Goal: Task Accomplishment & Management: Complete application form

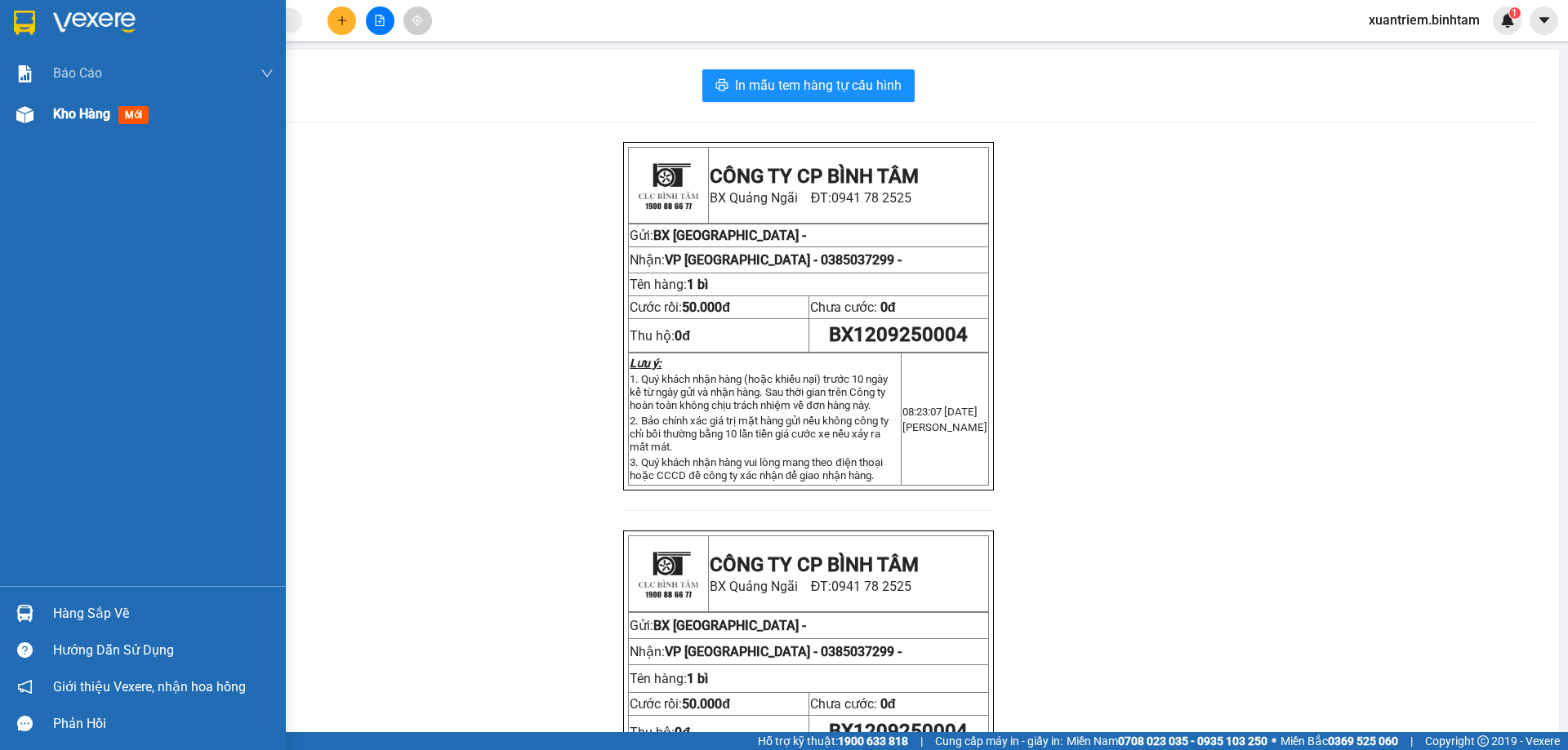
click at [38, 114] on div at bounding box center [25, 115] width 29 height 29
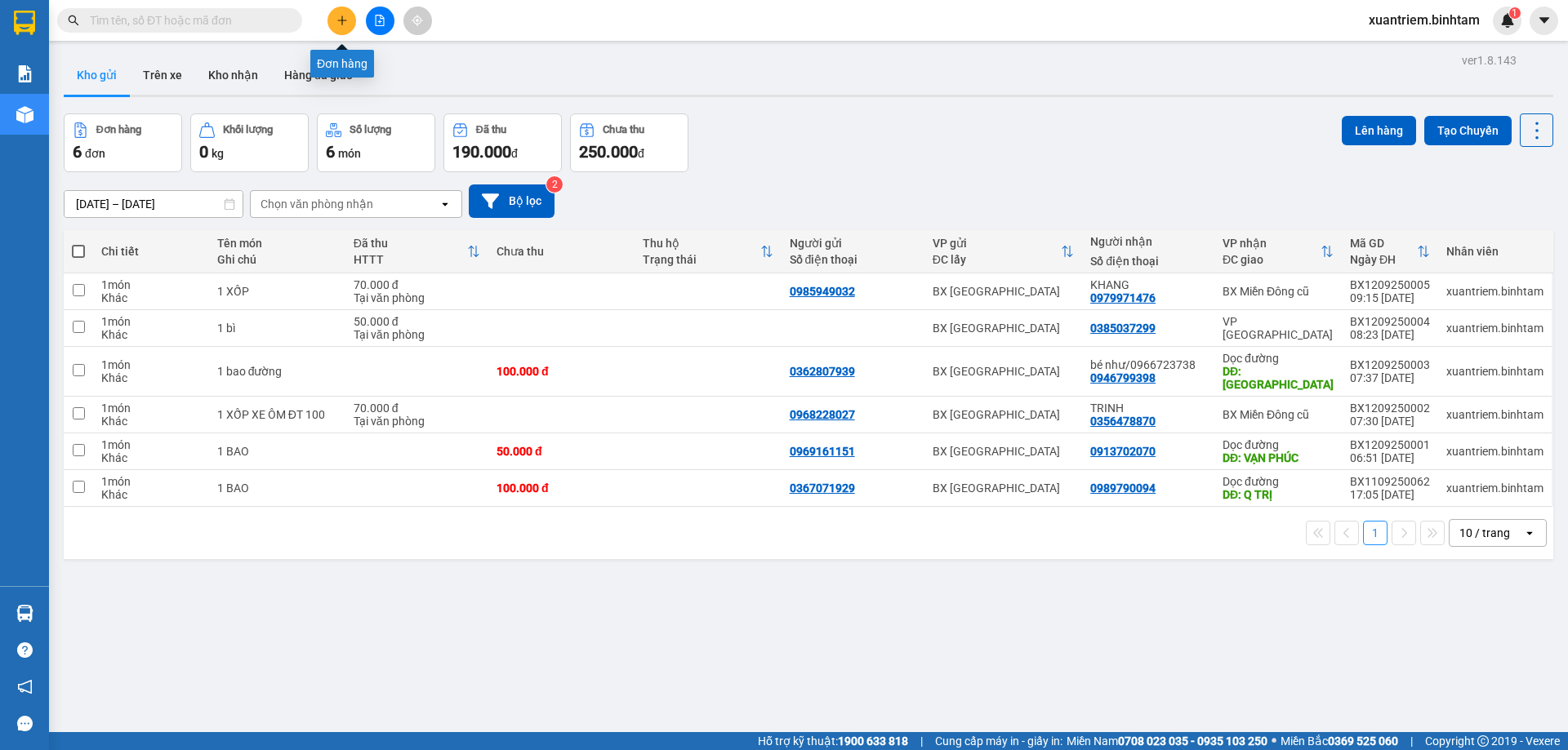
click at [349, 24] on button at bounding box center [341, 21] width 29 height 29
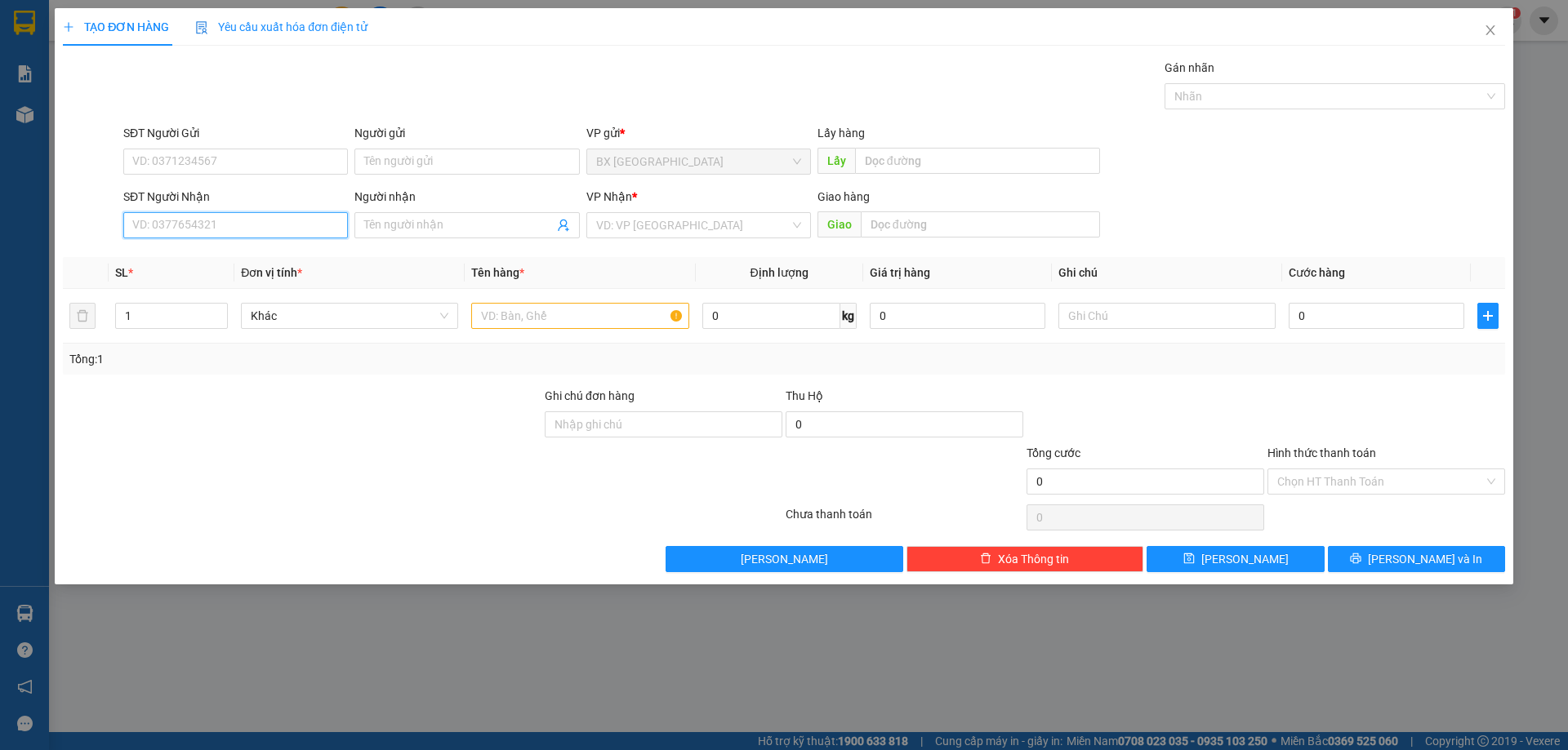
click at [284, 231] on input "SĐT Người Nhận" at bounding box center [235, 225] width 224 height 26
type input "0987457333"
click at [273, 254] on div "0987457333 - BỘ" at bounding box center [234, 258] width 204 height 18
type input "BỘ"
type input "DIỄN CHÂU"
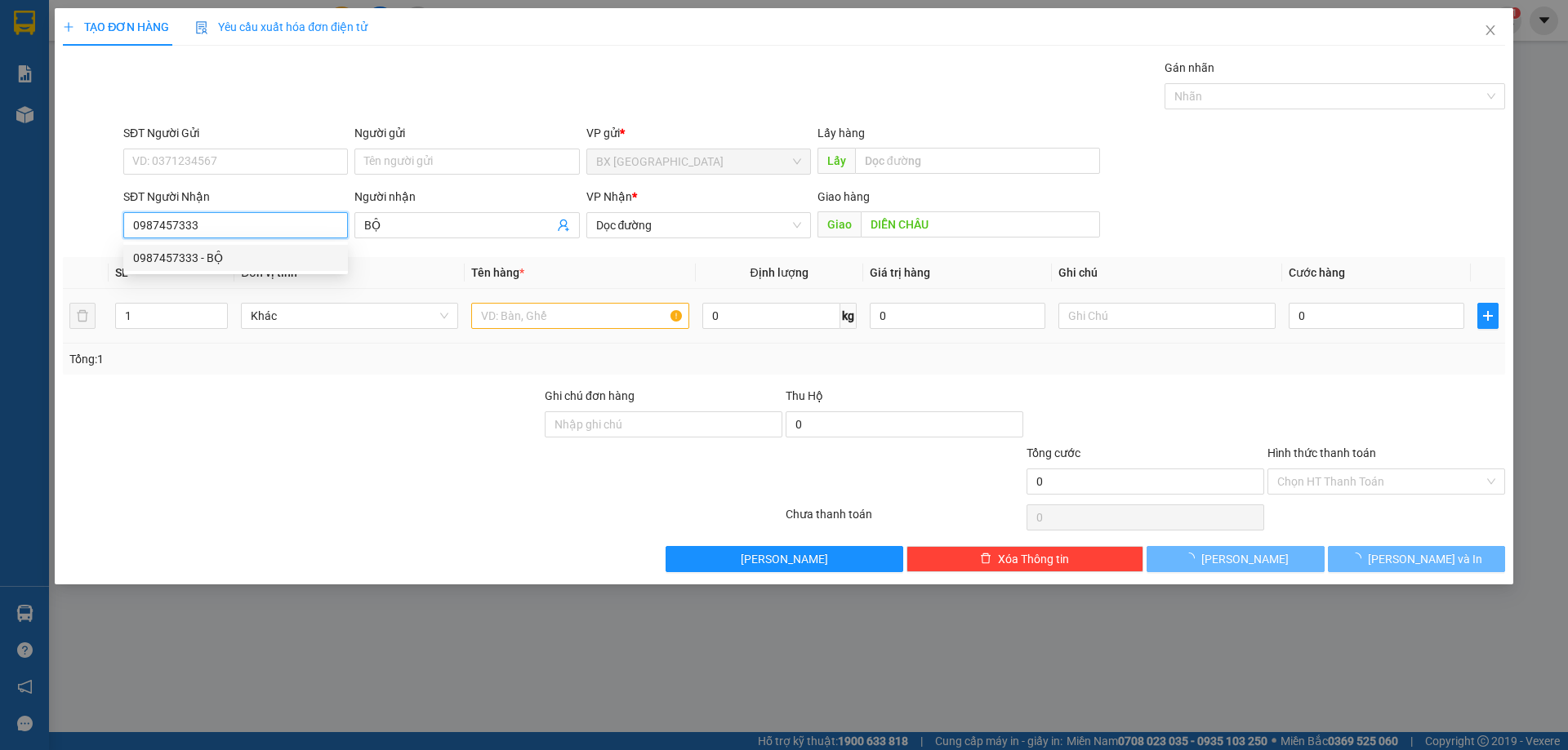
type input "200.000"
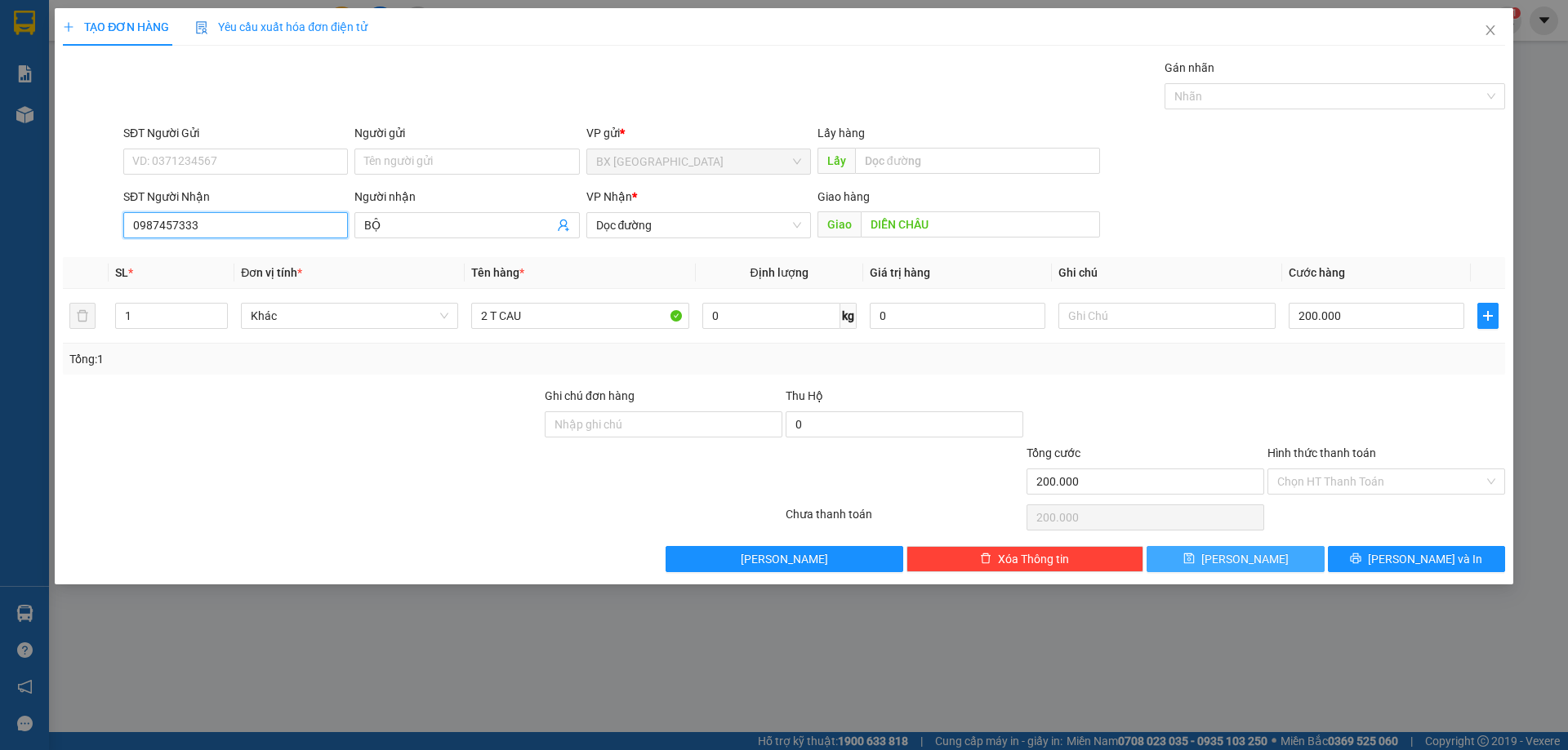
type input "0987457333"
click at [1249, 557] on span "[PERSON_NAME]" at bounding box center [1245, 560] width 88 height 18
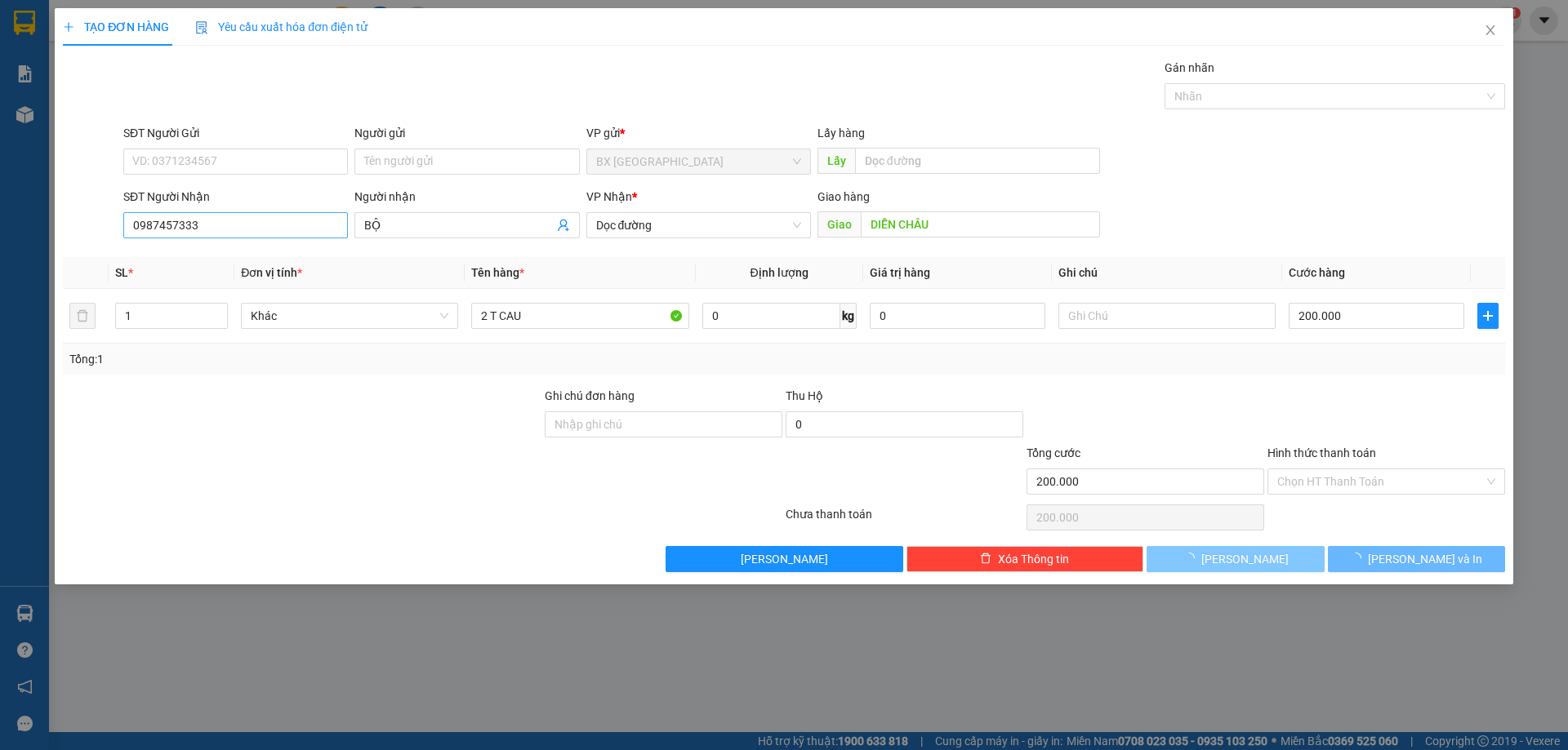
type input "0"
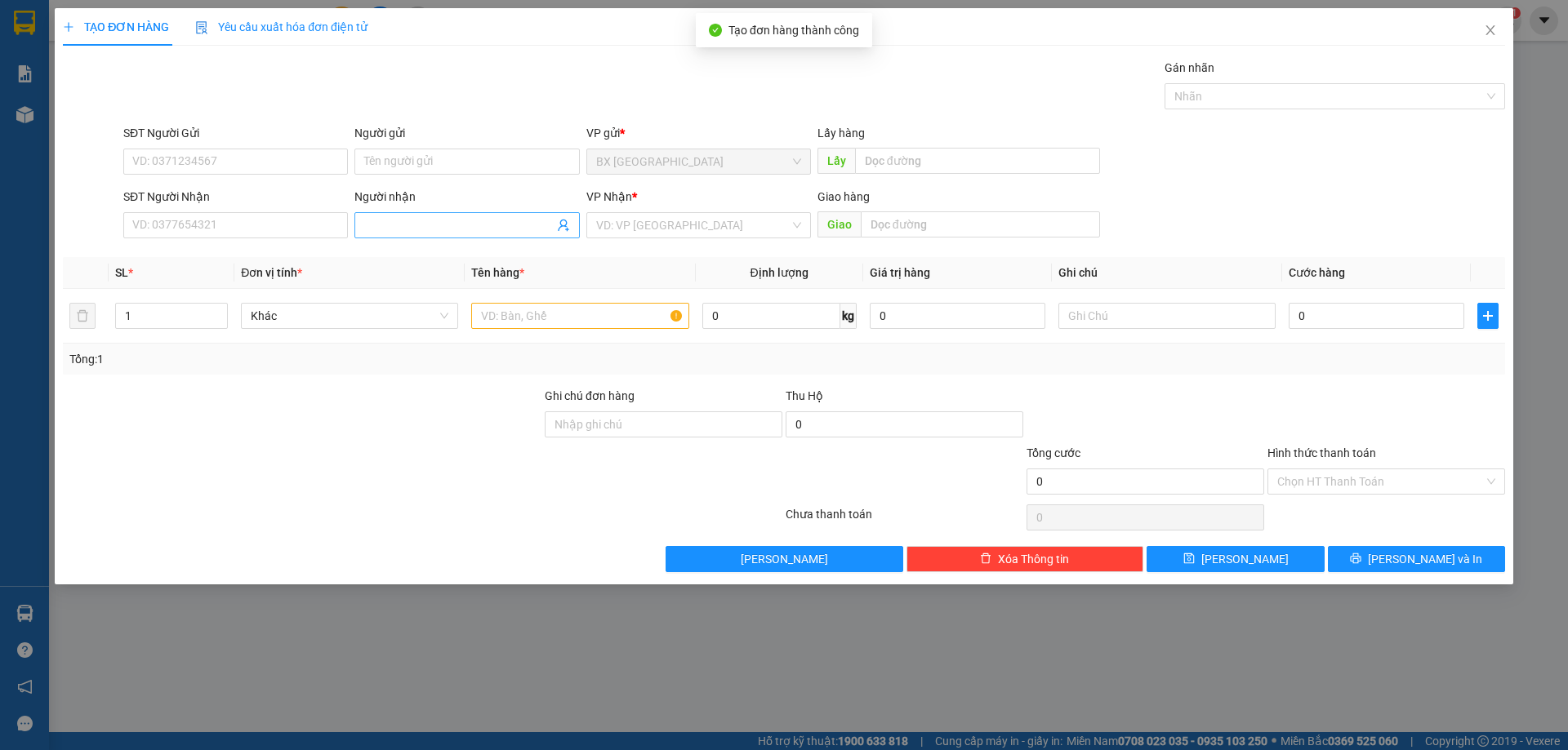
click at [479, 237] on span at bounding box center [466, 225] width 224 height 26
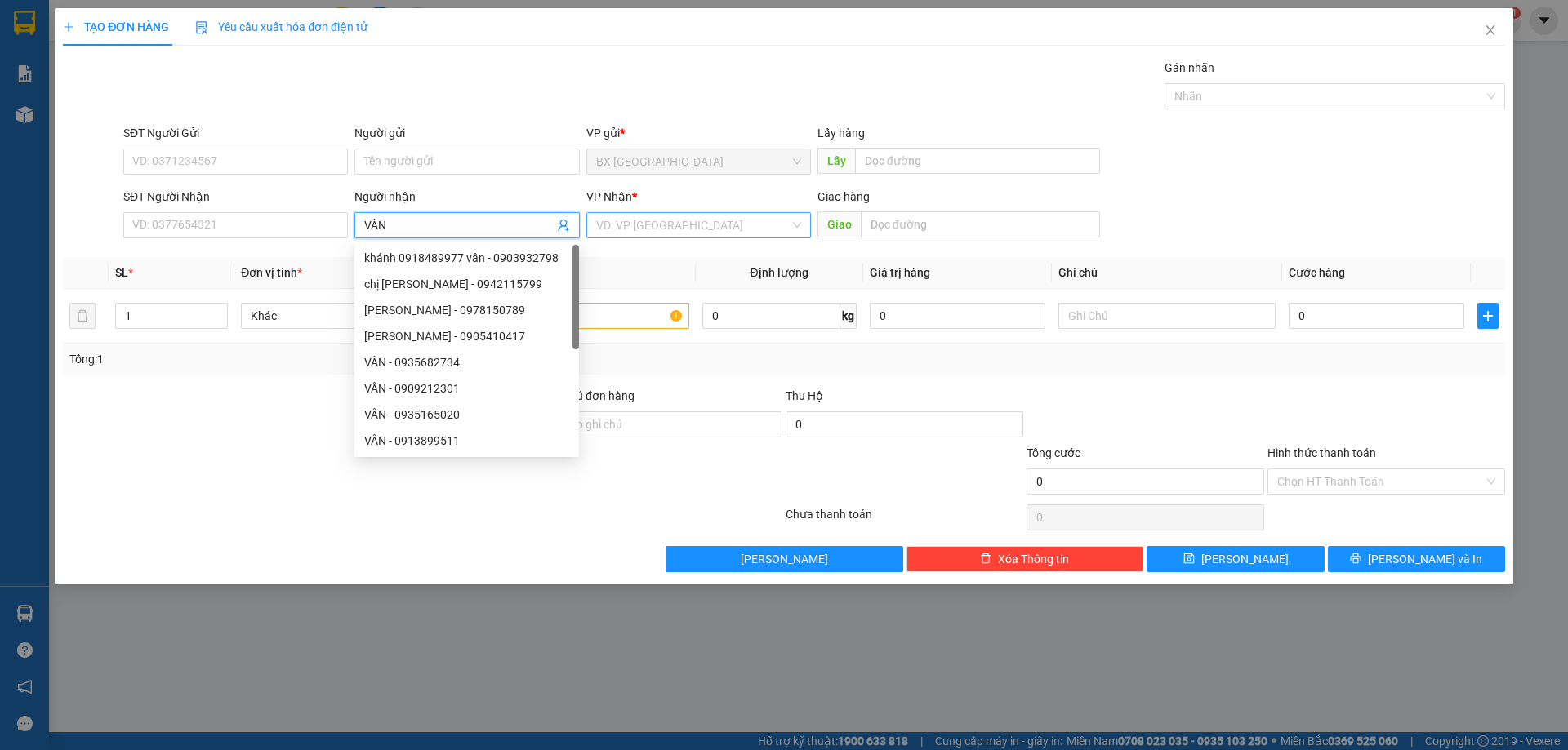
type input "VÂN"
click at [668, 225] on input "search" at bounding box center [693, 225] width 194 height 25
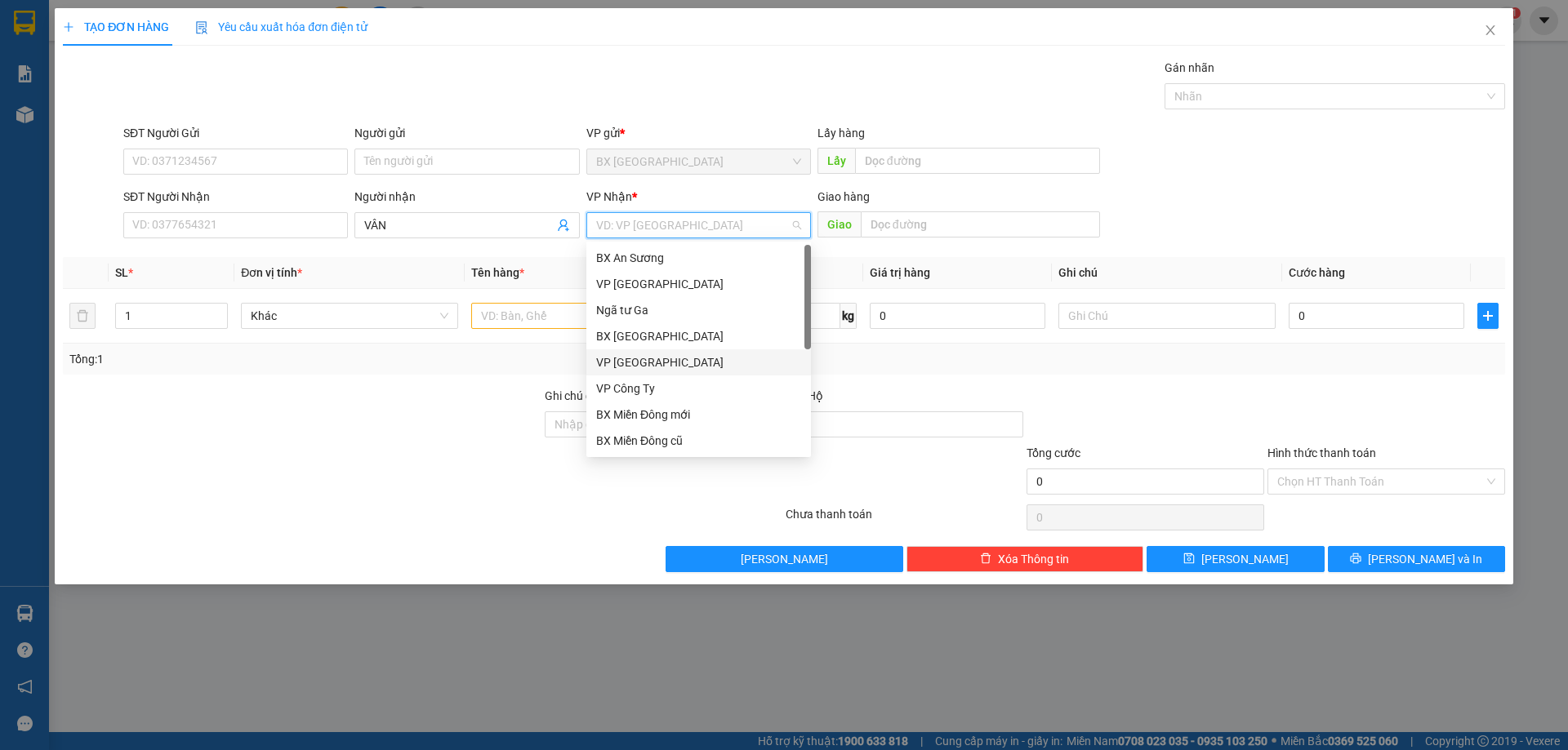
click at [635, 362] on div "VP [GEOGRAPHIC_DATA]" at bounding box center [698, 362] width 204 height 18
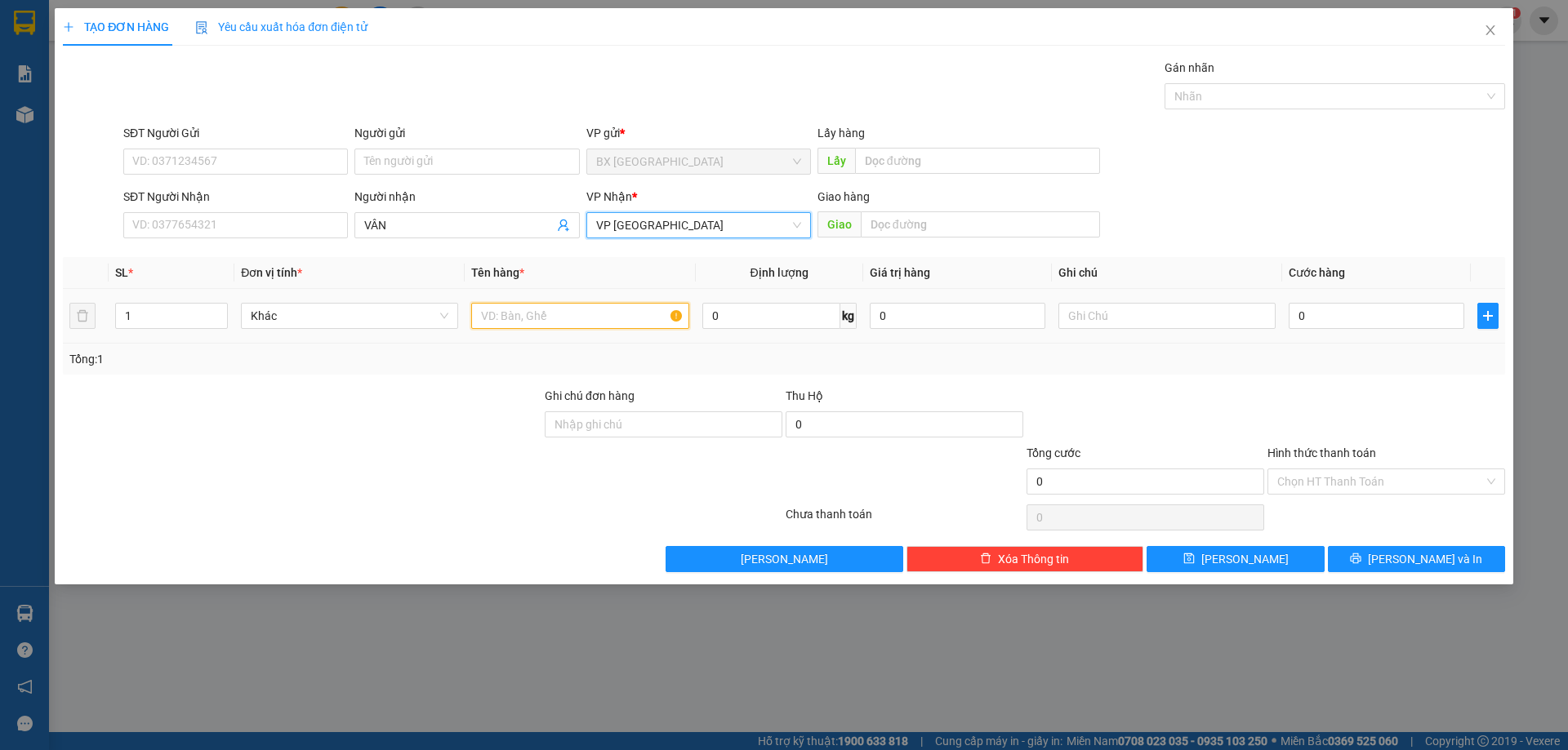
click at [562, 322] on input "text" at bounding box center [580, 316] width 217 height 26
type input "1 XỐP"
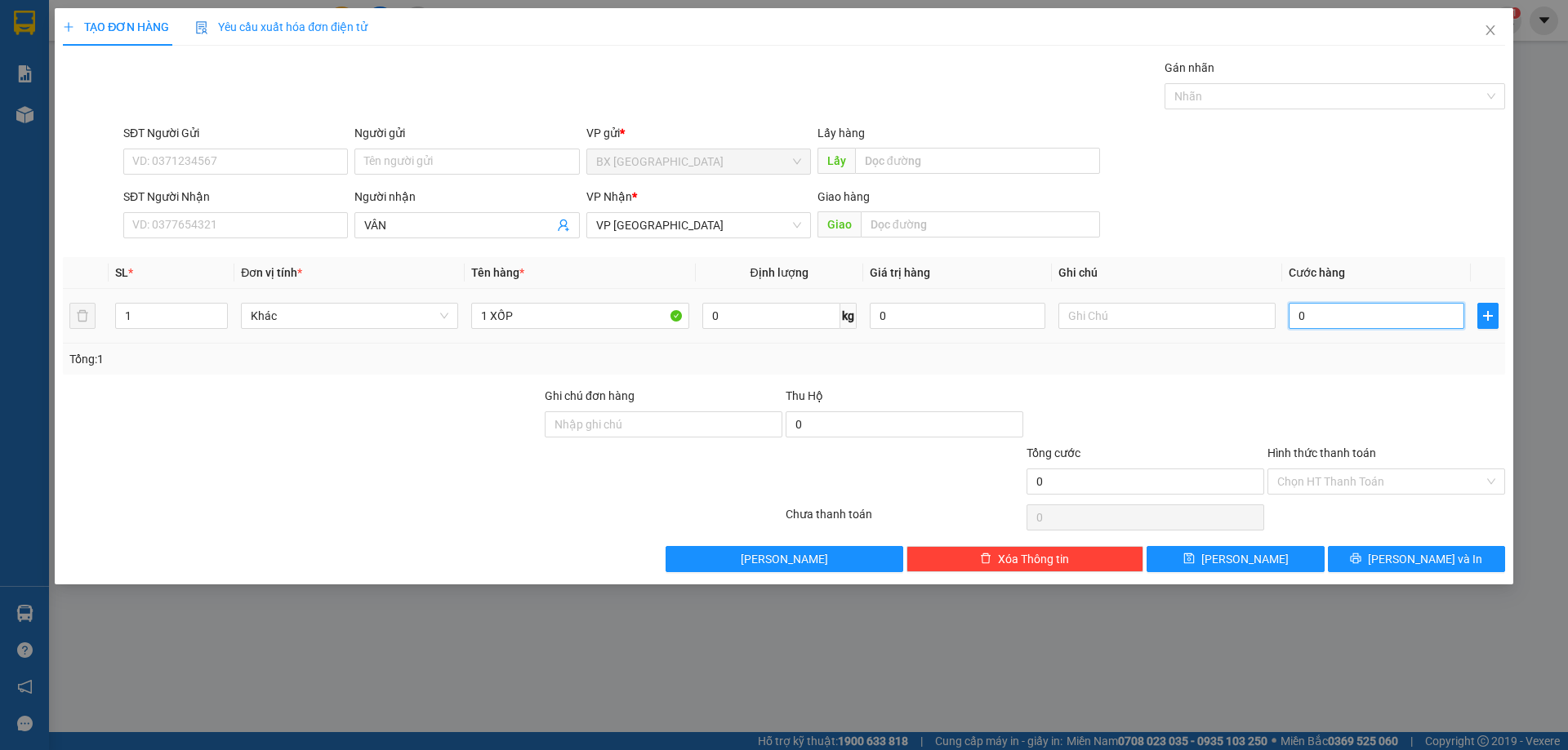
click at [1389, 314] on input "0" at bounding box center [1376, 316] width 176 height 26
type input "1"
type input "10"
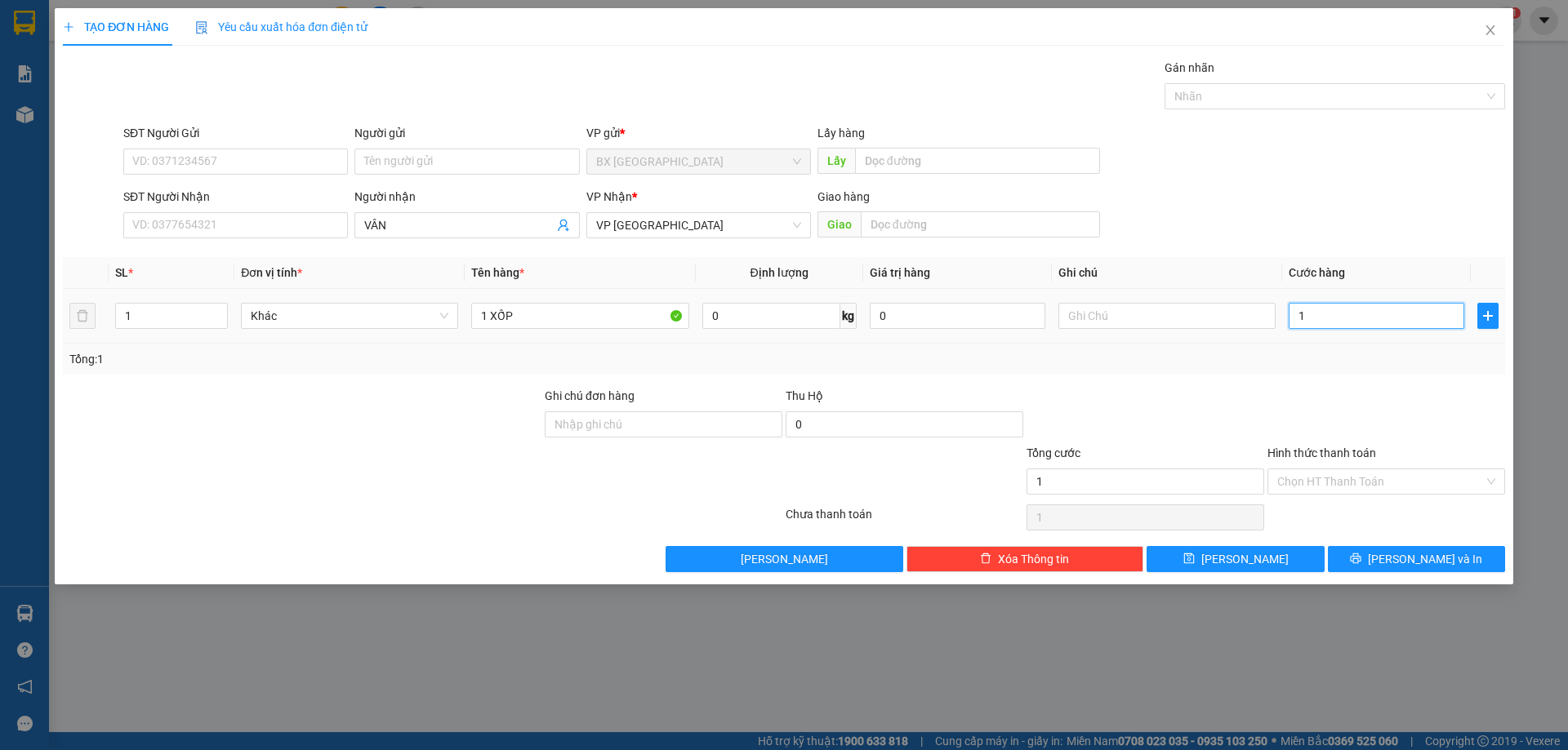
type input "10"
type input "100"
type input "1.000"
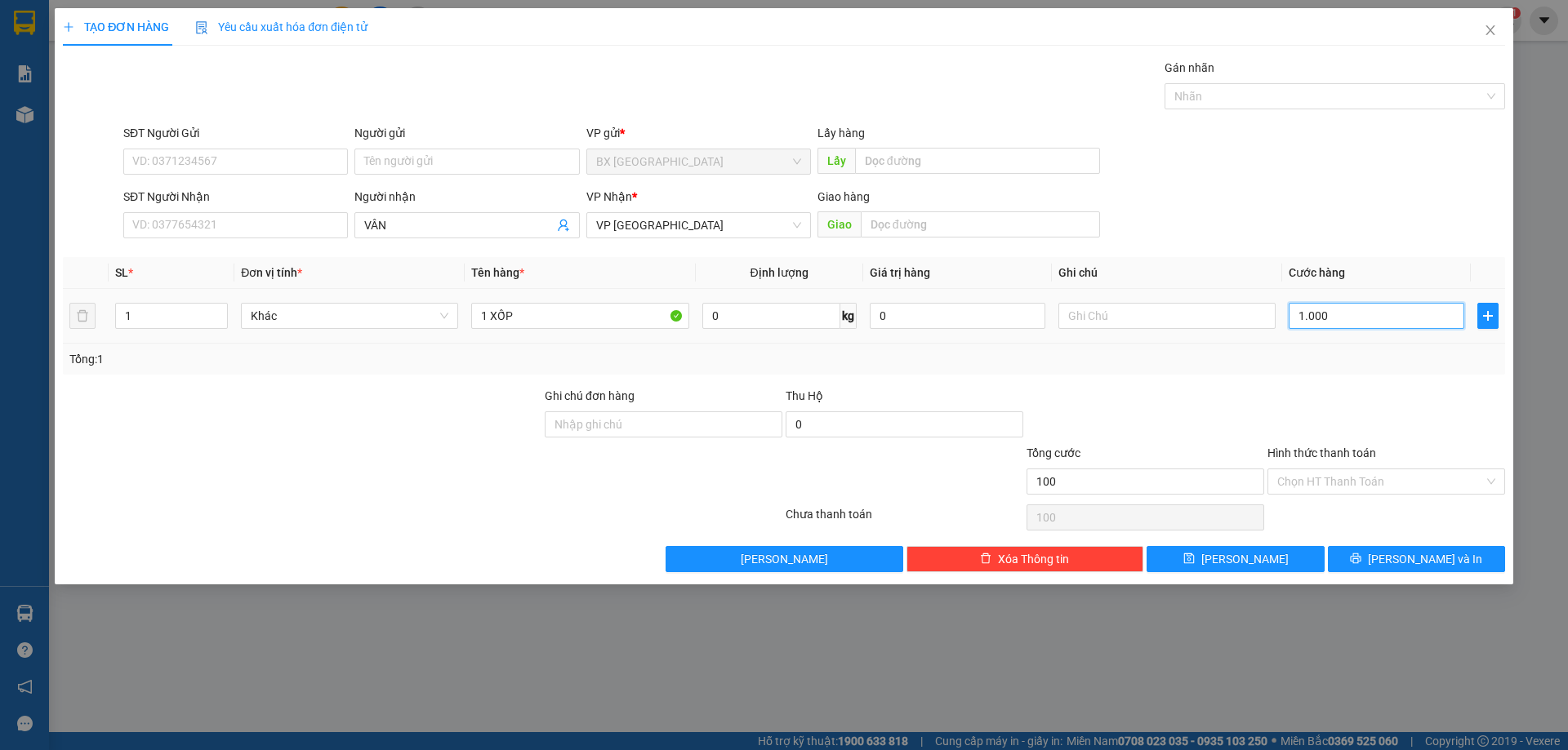
type input "1.000"
type input "10.000"
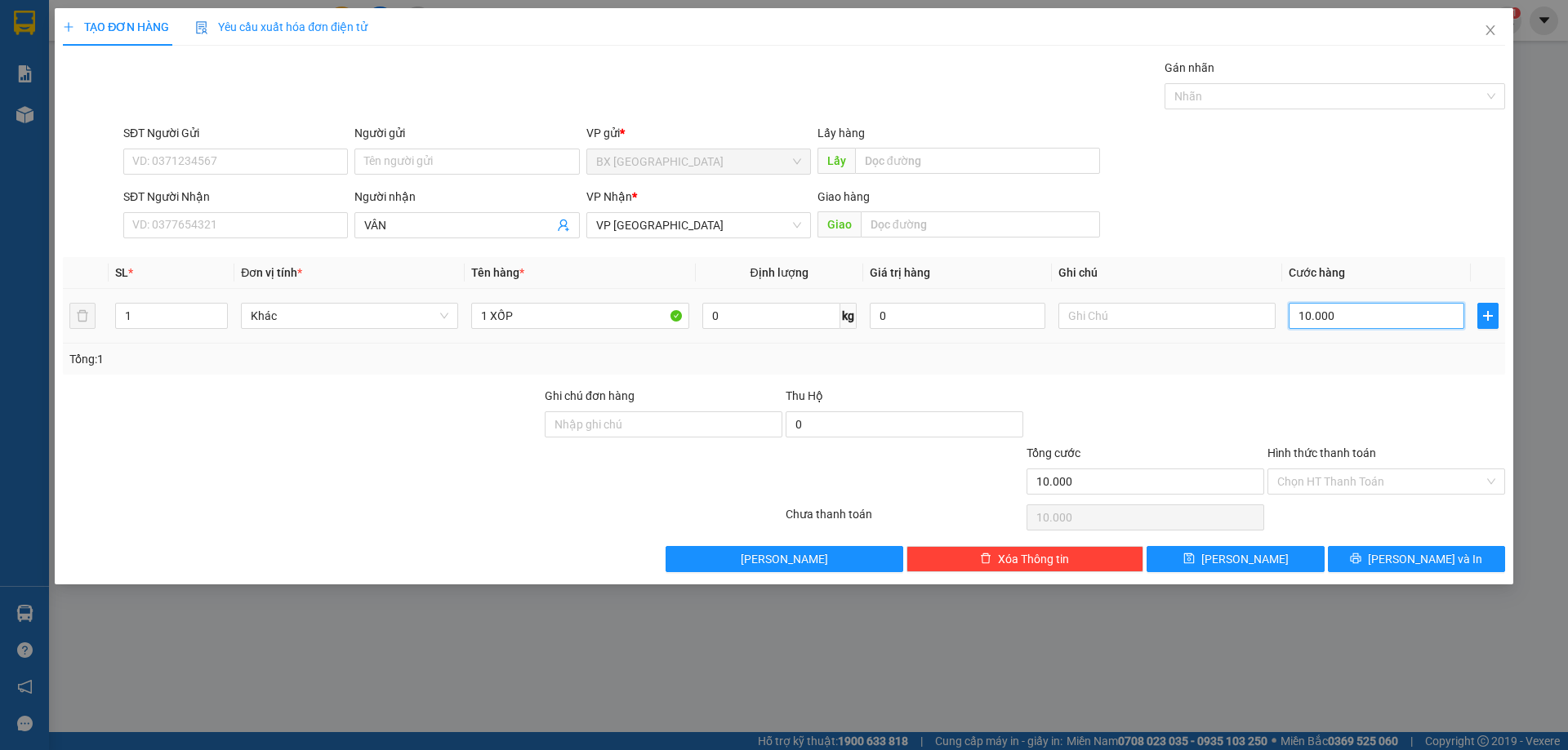
type input "100.000"
click at [1366, 480] on input "Hình thức thanh toán" at bounding box center [1379, 482] width 206 height 25
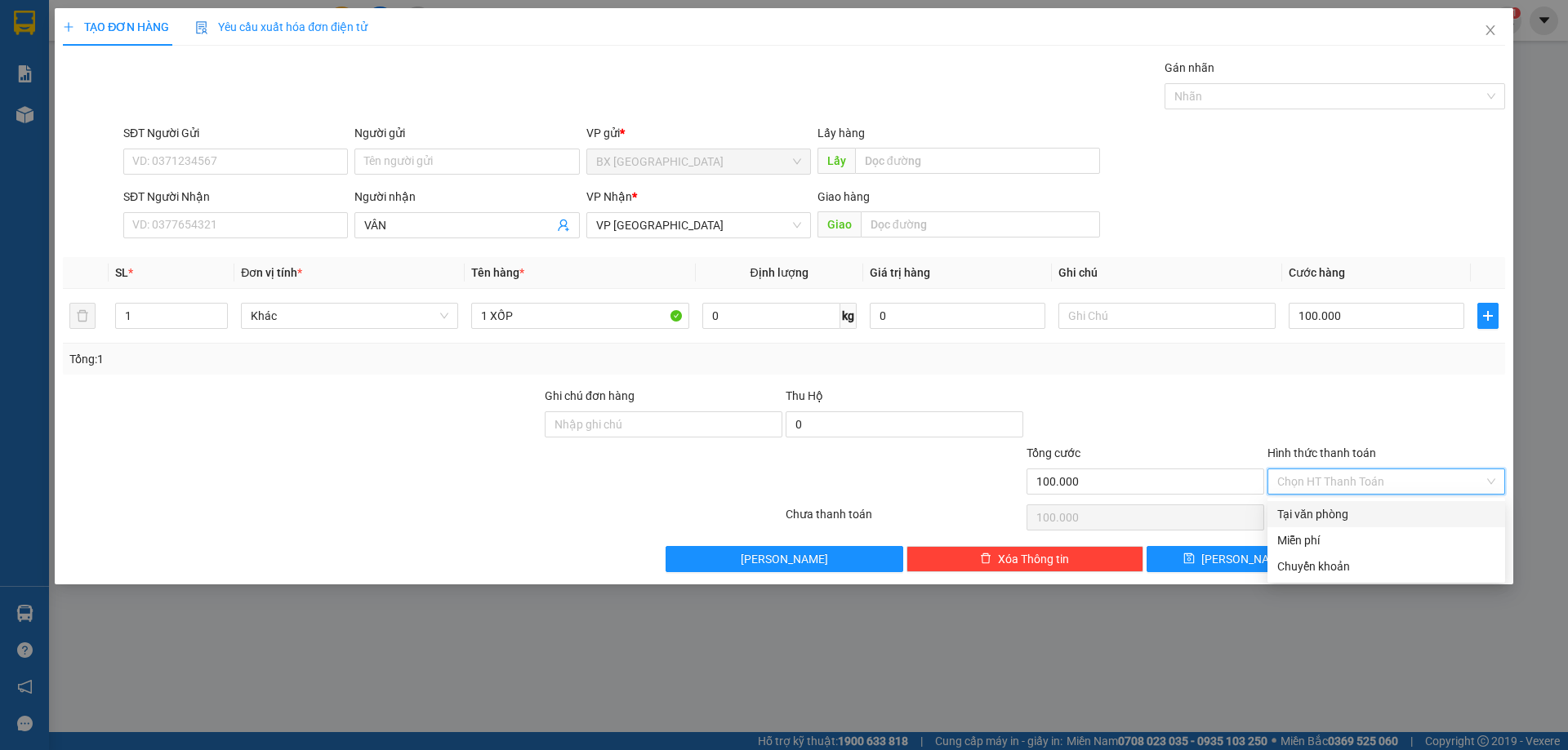
click at [1342, 511] on div "Tại văn phòng" at bounding box center [1385, 515] width 218 height 18
type input "0"
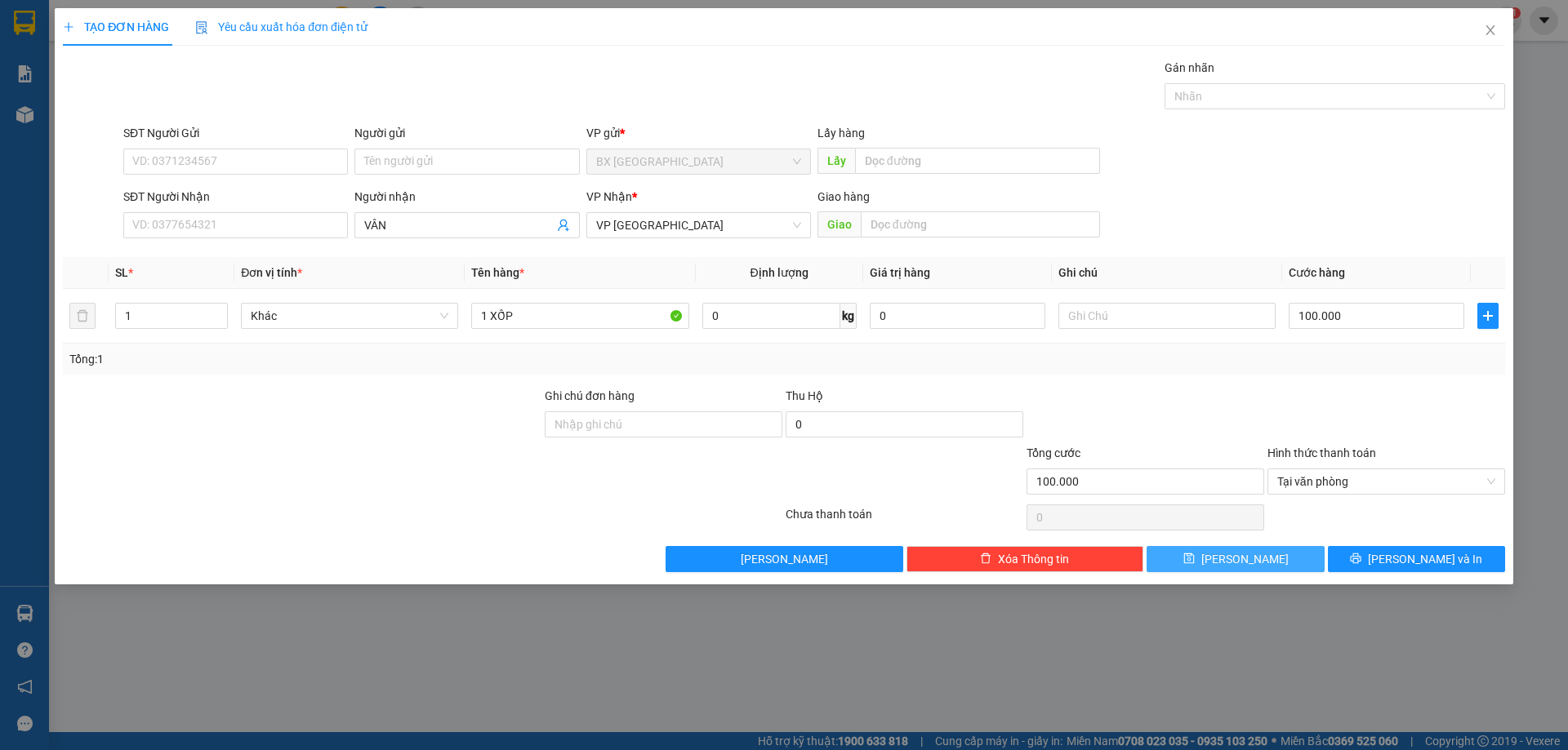
click at [1248, 559] on span "[PERSON_NAME]" at bounding box center [1245, 560] width 88 height 18
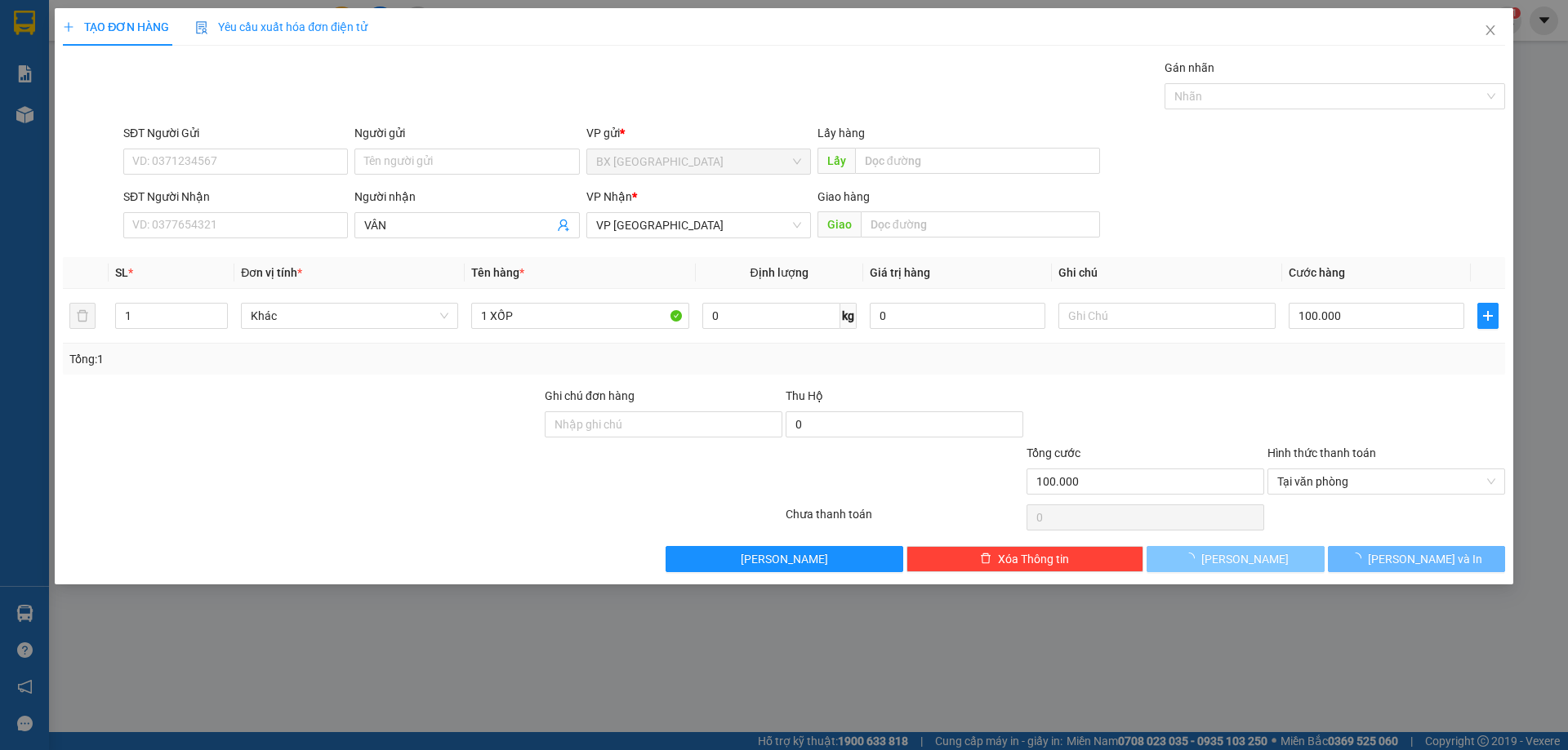
type input "0"
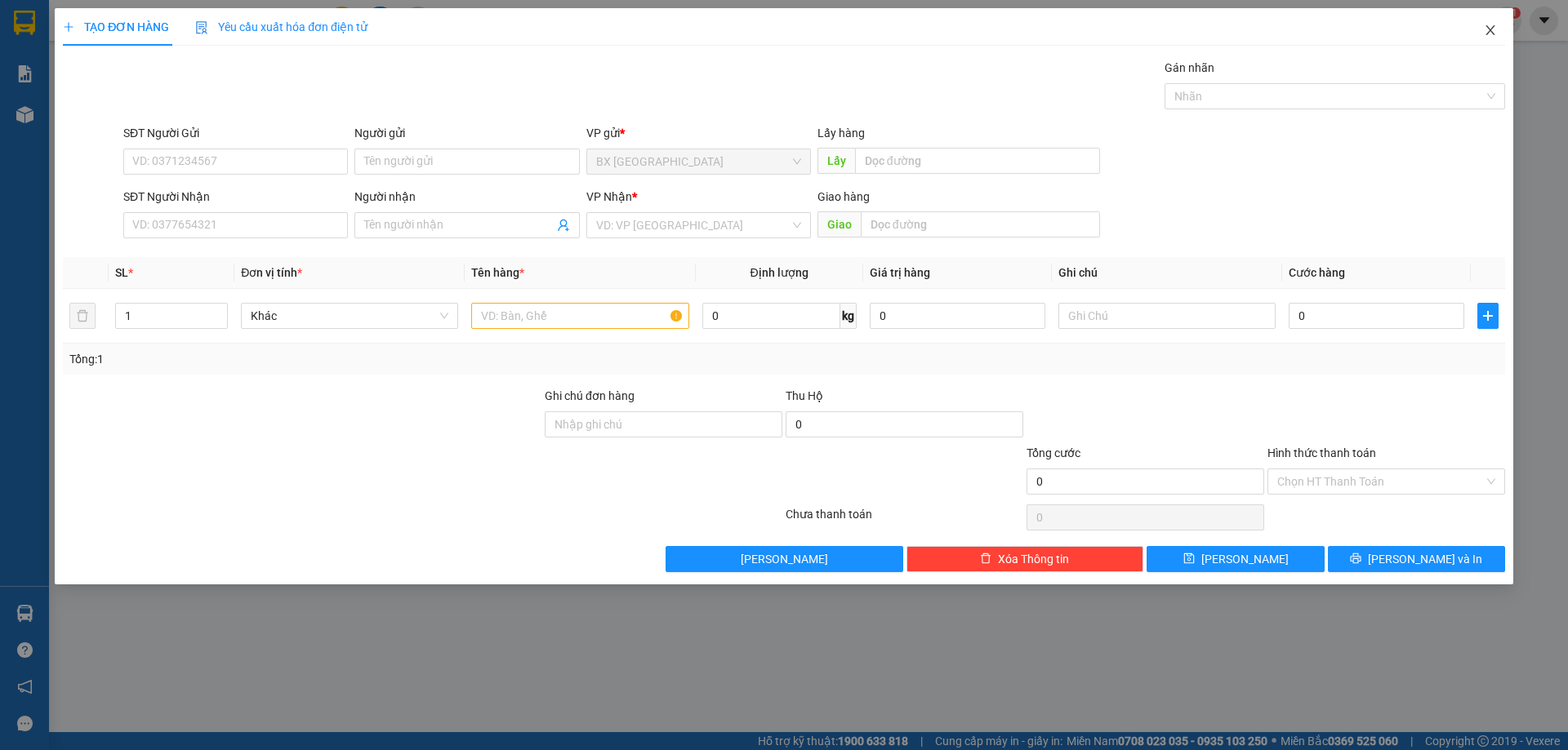
click at [1492, 22] on span "Close" at bounding box center [1490, 31] width 46 height 46
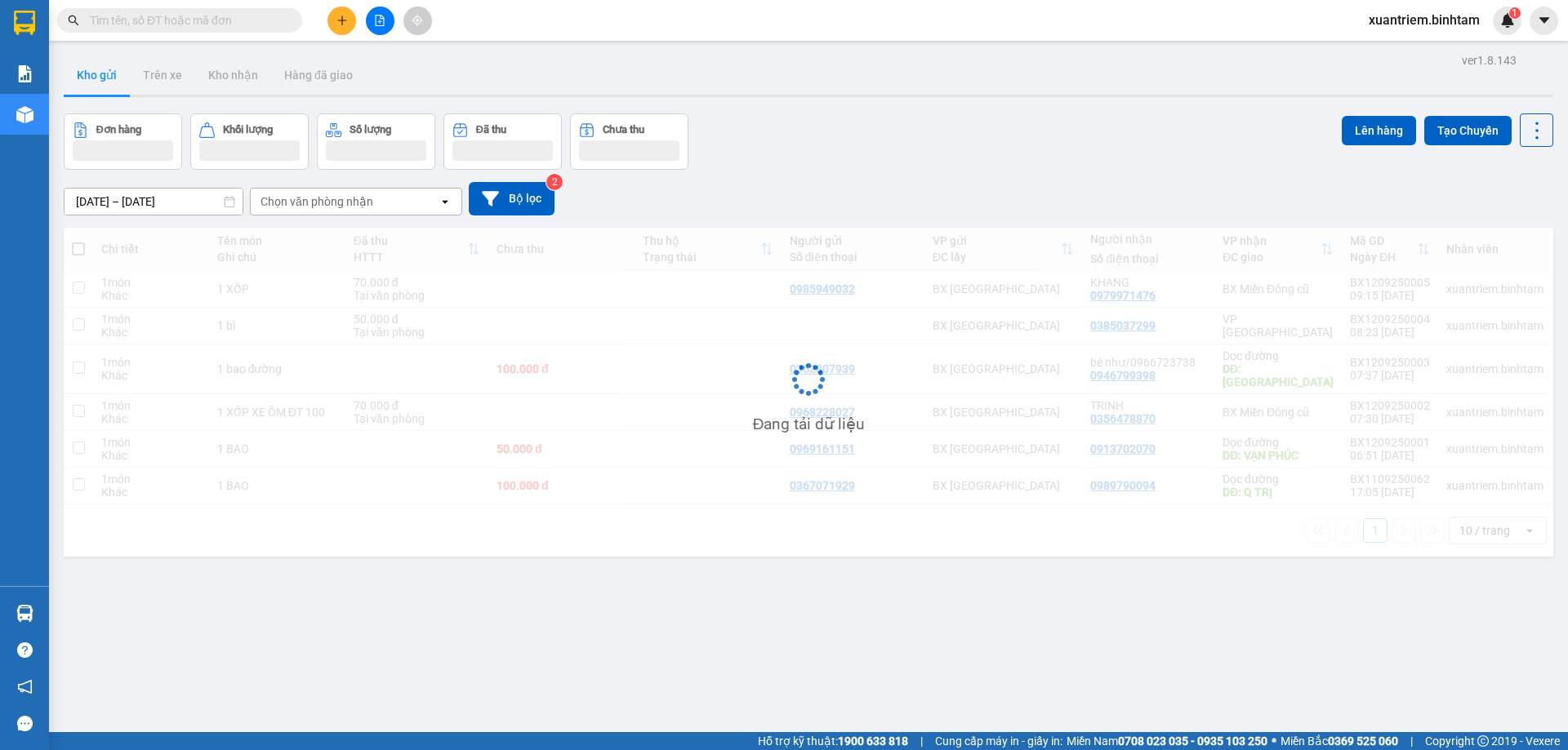
click at [1486, 25] on span "xuantriem.binhtam" at bounding box center [1424, 20] width 138 height 20
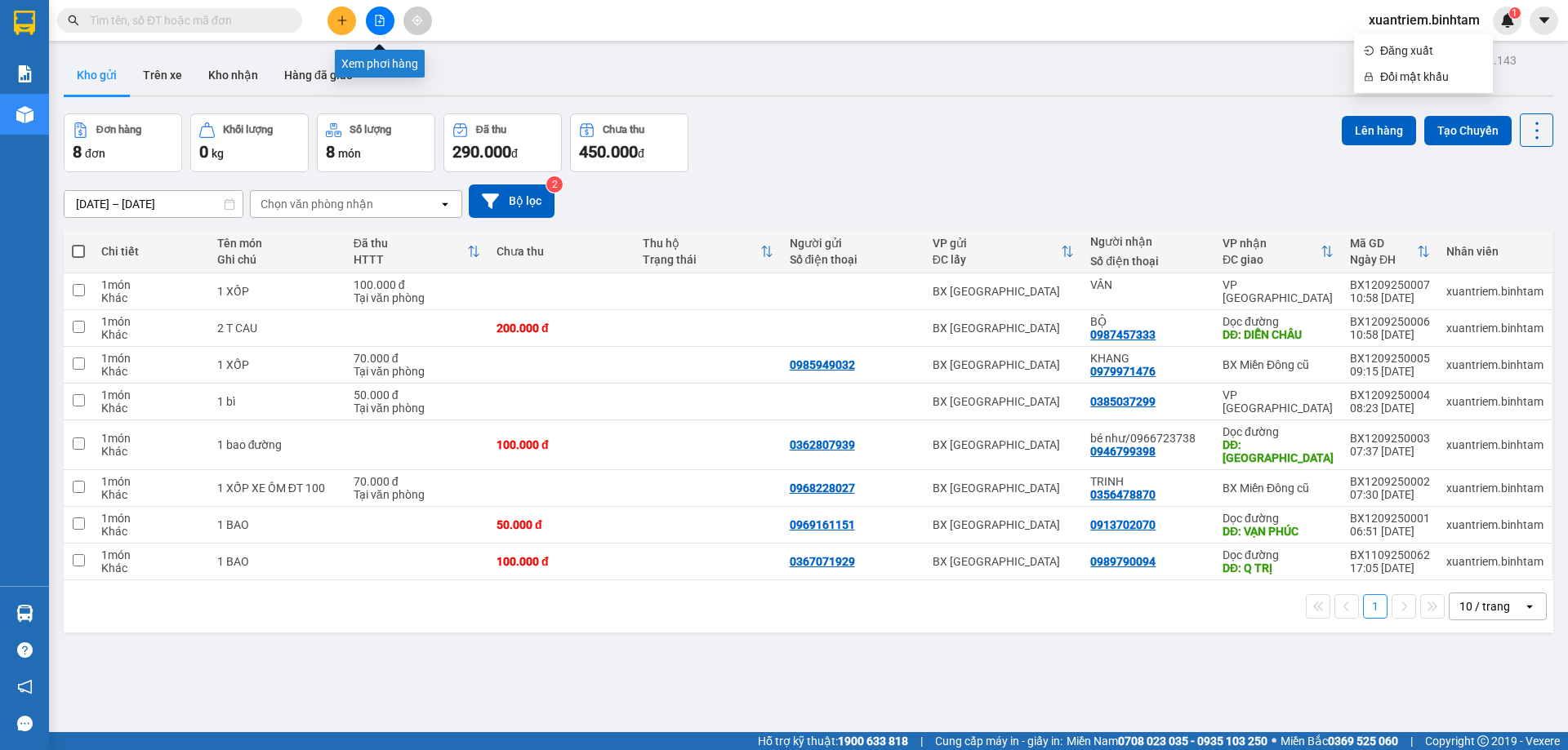
click at [376, 19] on icon "file-add" at bounding box center [379, 20] width 11 height 11
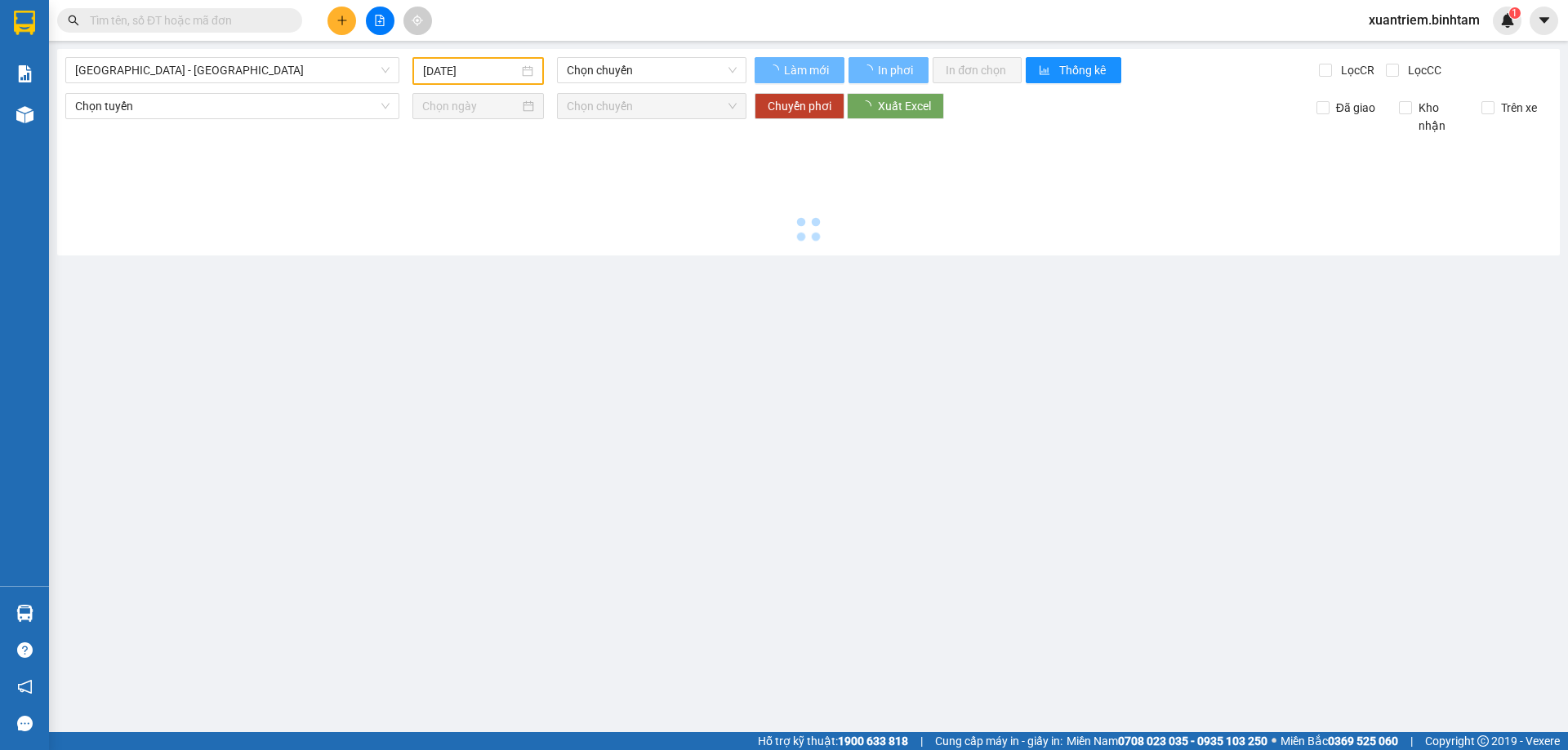
type input "[DATE]"
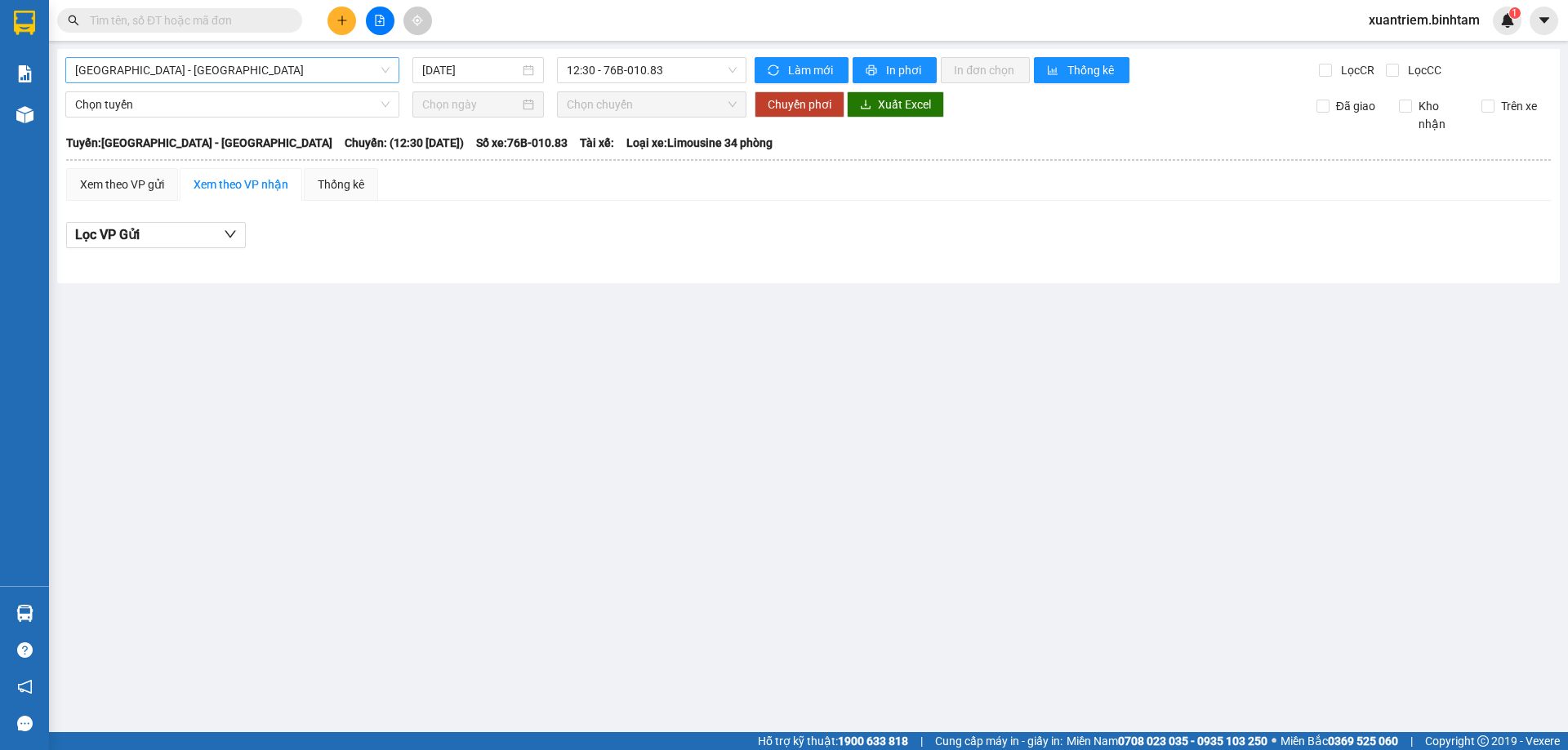
click at [297, 80] on span "[GEOGRAPHIC_DATA] - [GEOGRAPHIC_DATA]" at bounding box center [231, 70] width 314 height 25
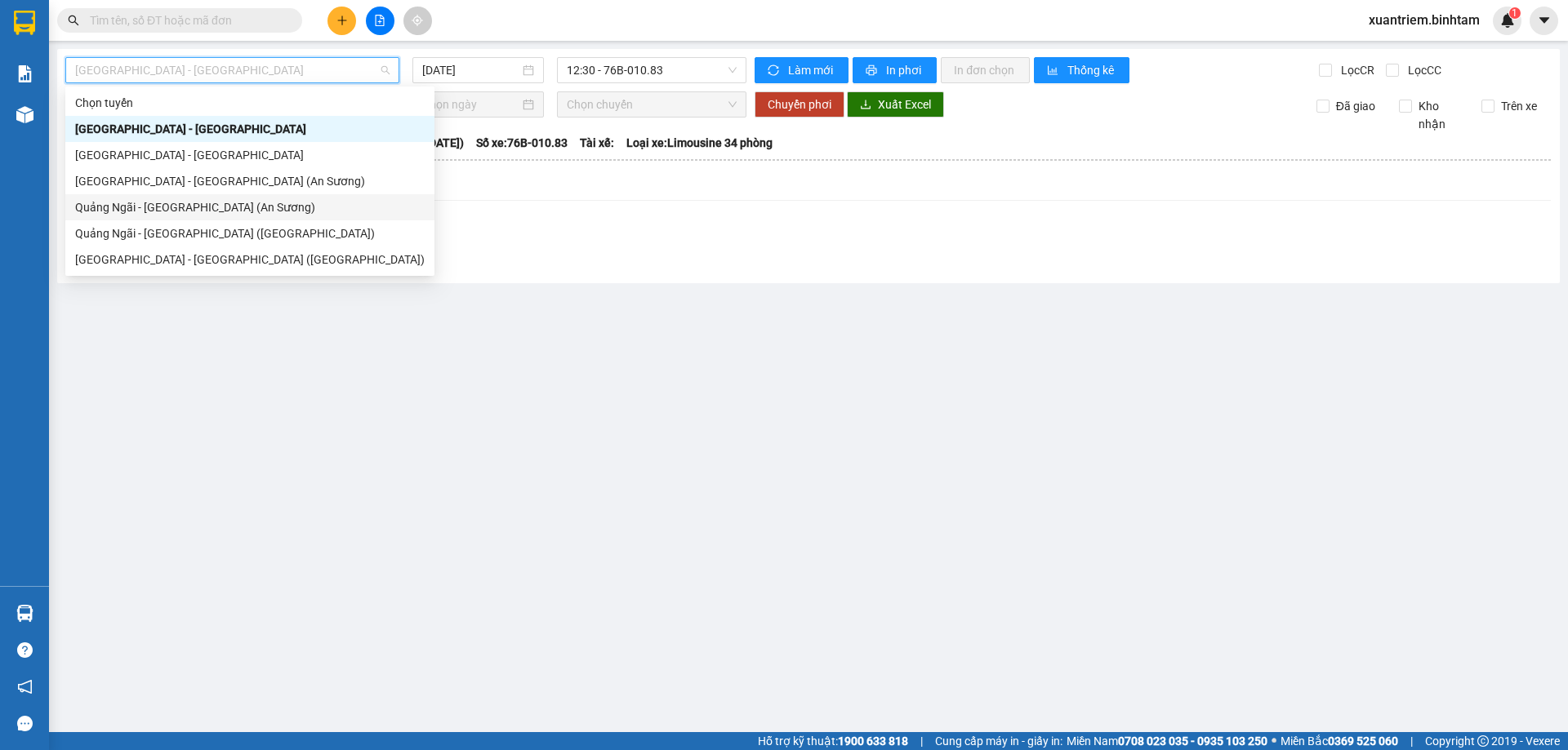
drag, startPoint x: 243, startPoint y: 201, endPoint x: 409, endPoint y: 63, distance: 215.9
click at [249, 197] on div "Quảng Ngãi - [GEOGRAPHIC_DATA] (An Sương)" at bounding box center [249, 207] width 369 height 26
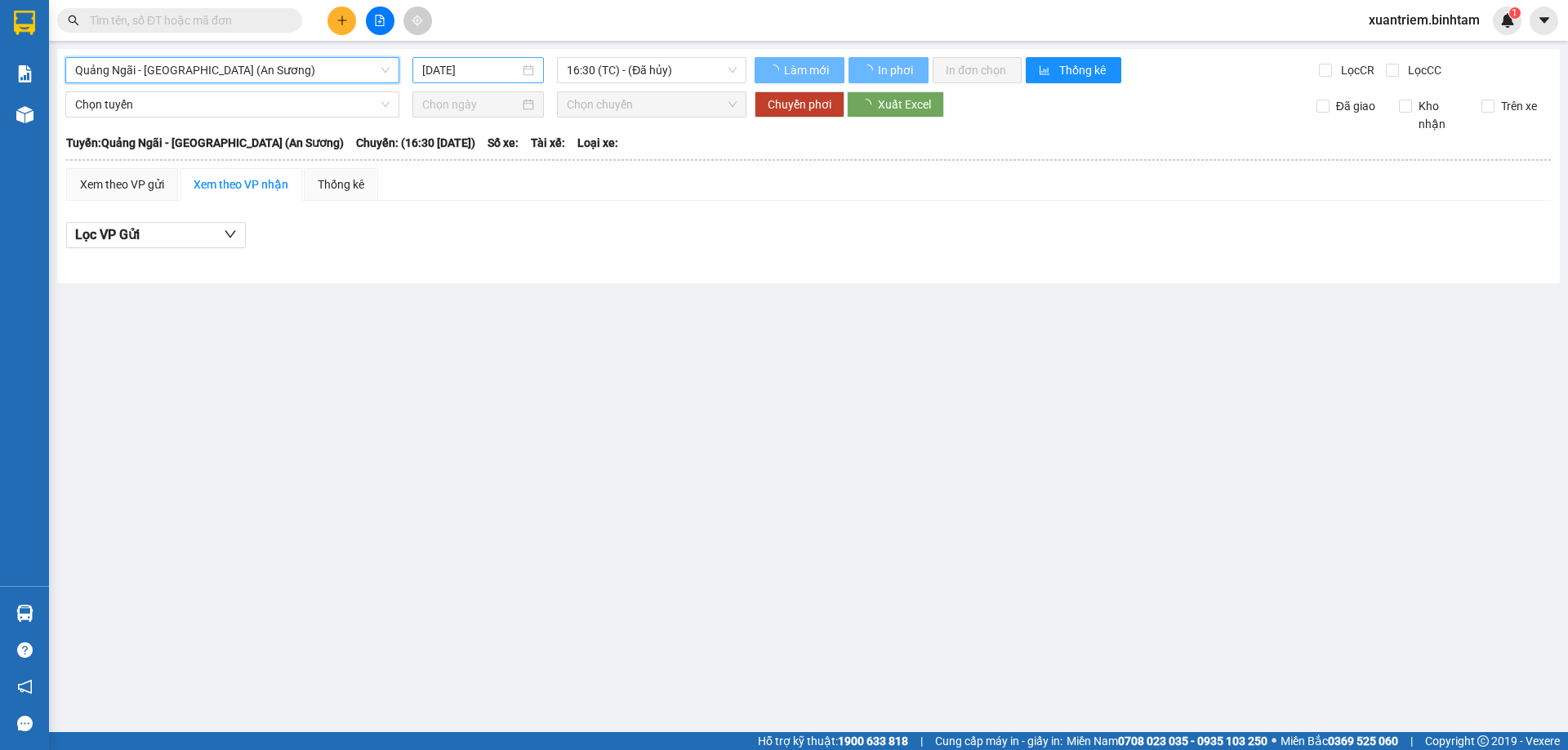
click at [493, 75] on input "[DATE]" at bounding box center [470, 70] width 97 height 18
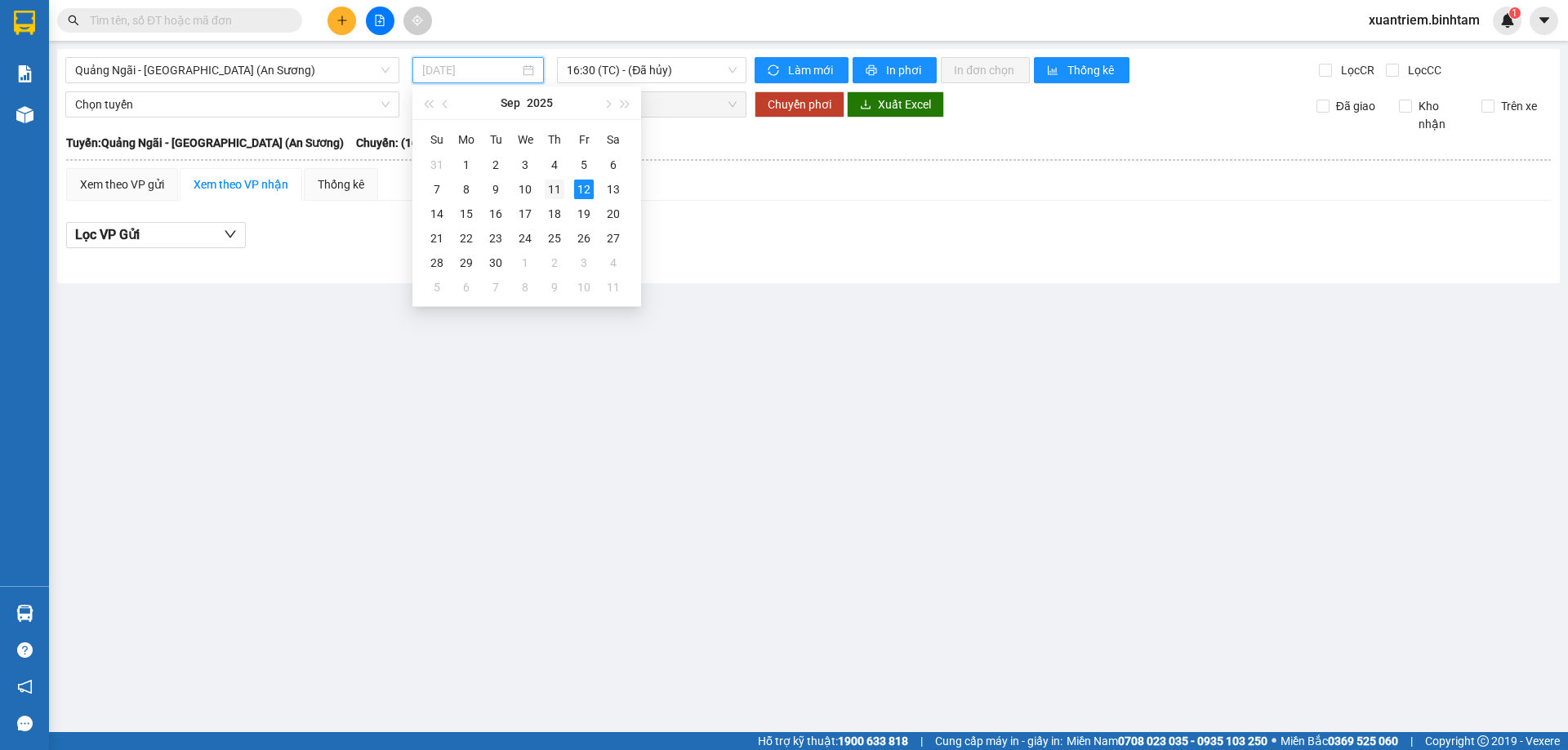
click at [560, 182] on div "11" at bounding box center [555, 189] width 20 height 20
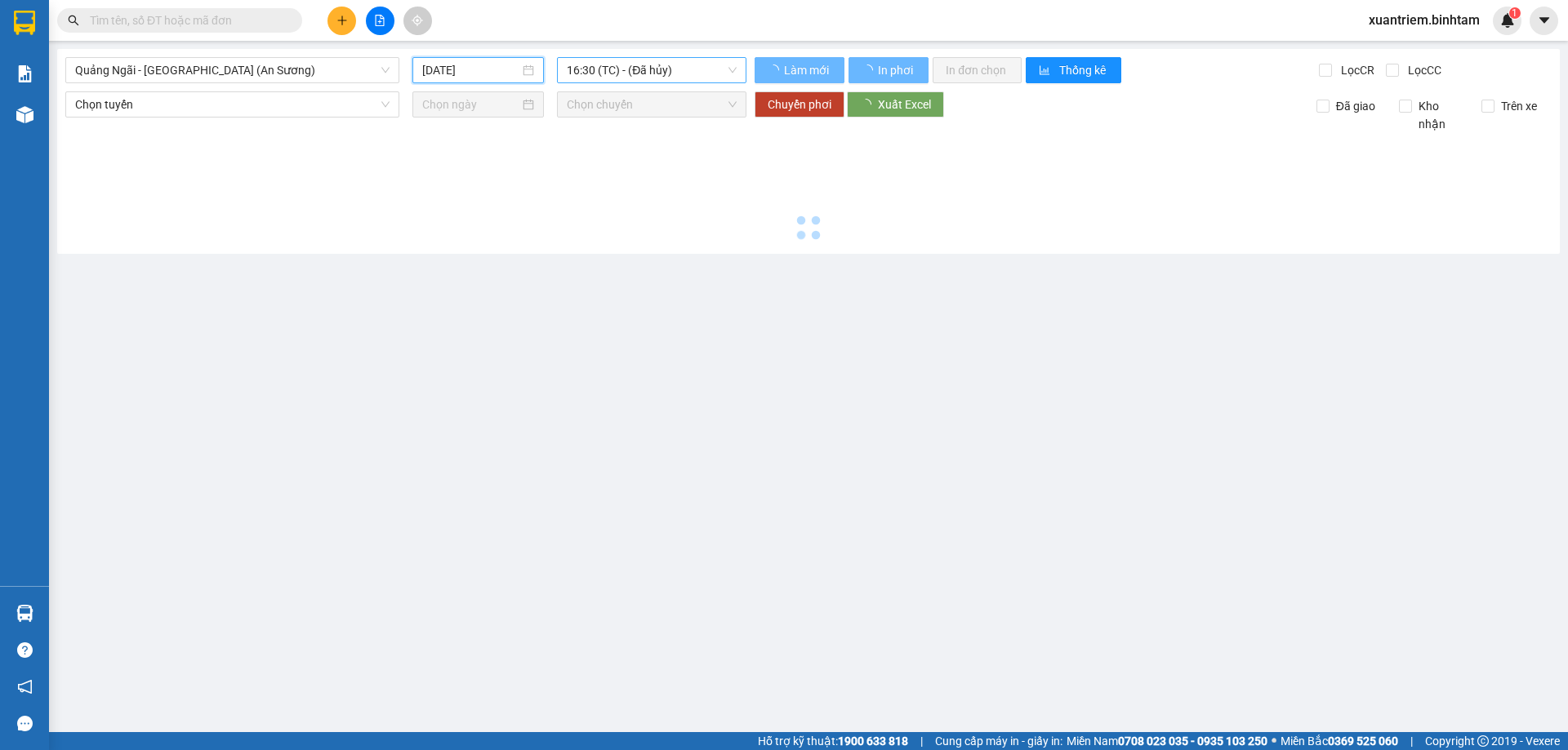
type input "[DATE]"
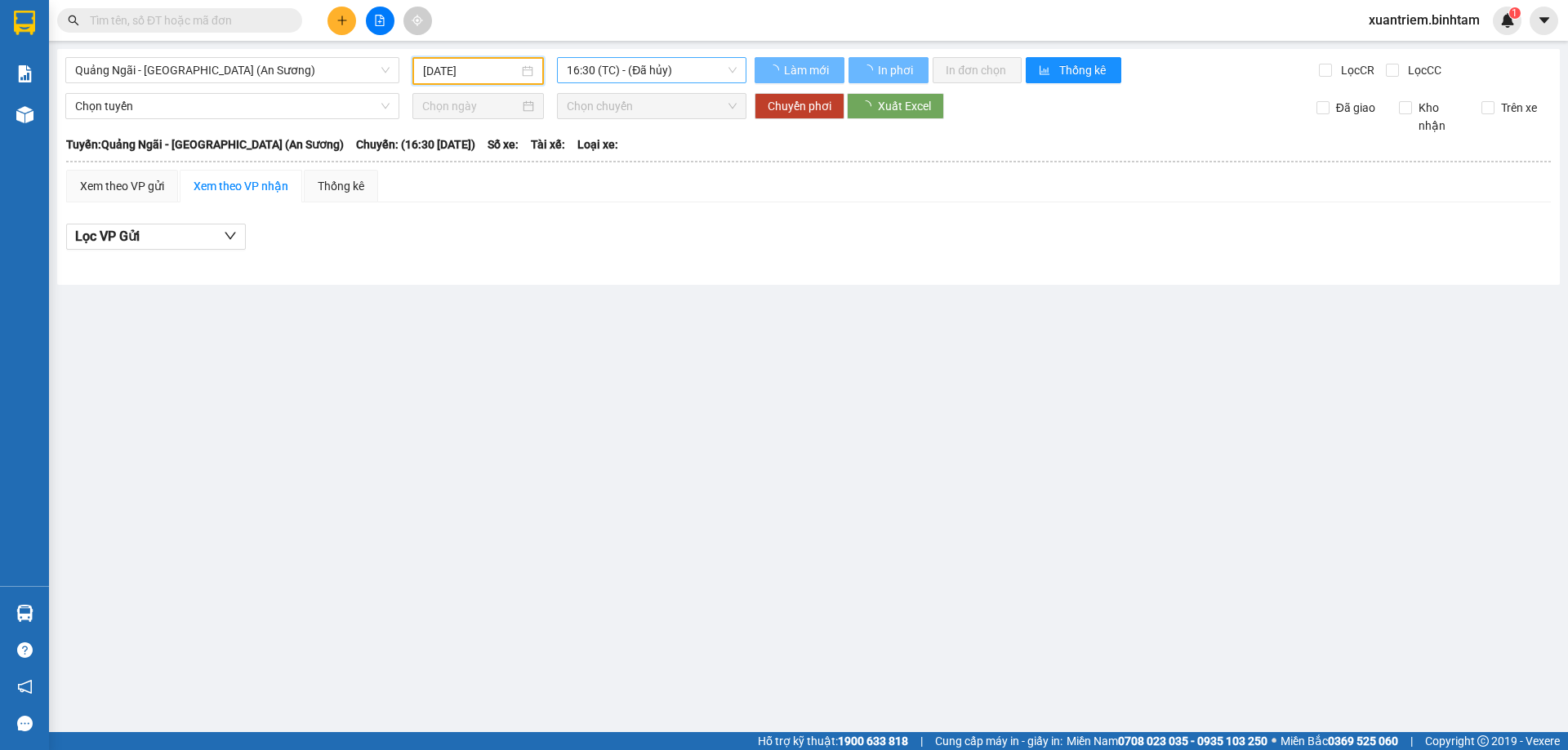
click at [647, 78] on span "16:30 (TC) - (Đã hủy)" at bounding box center [651, 70] width 170 height 25
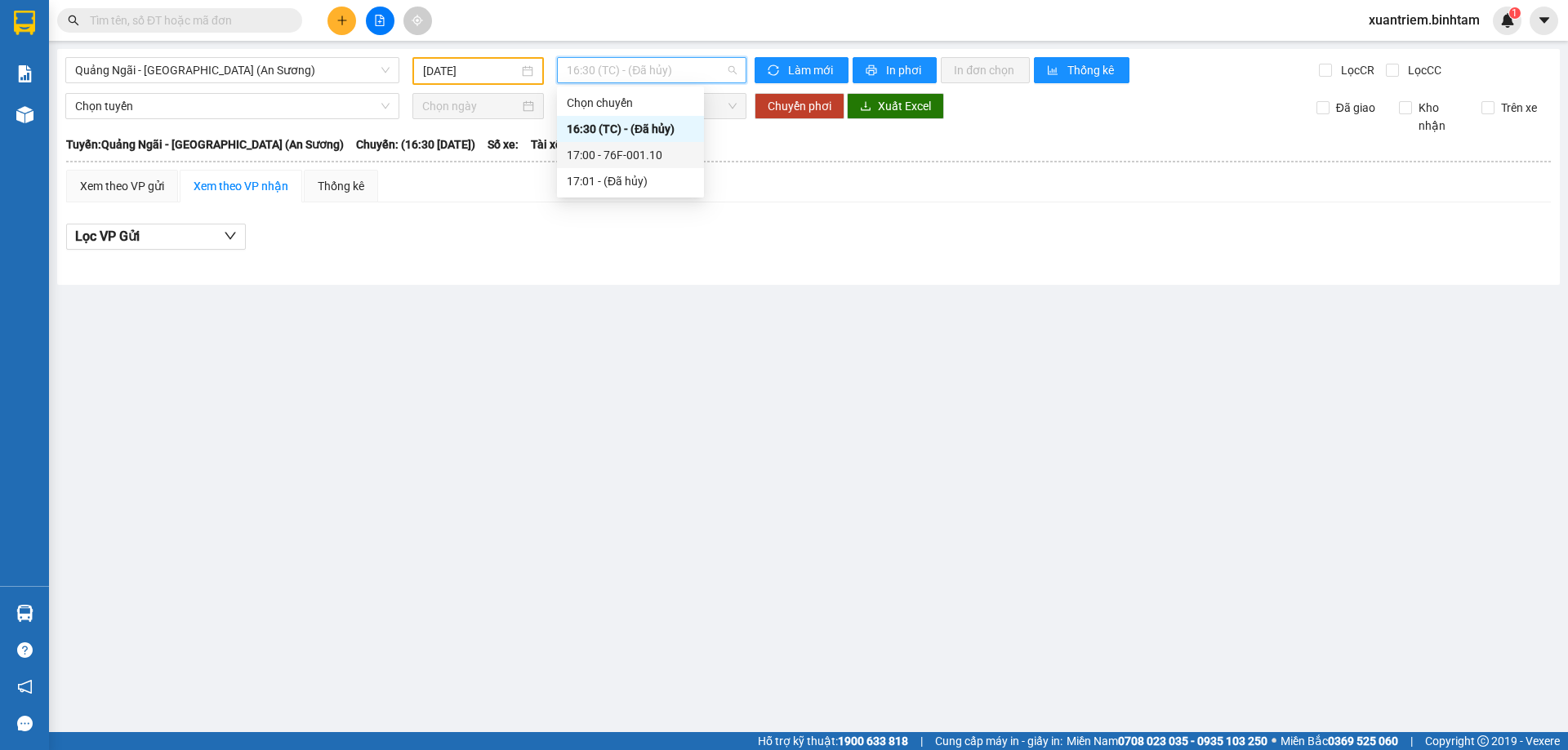
click at [646, 159] on div "17:00 - 76F-001.10" at bounding box center [630, 156] width 128 height 18
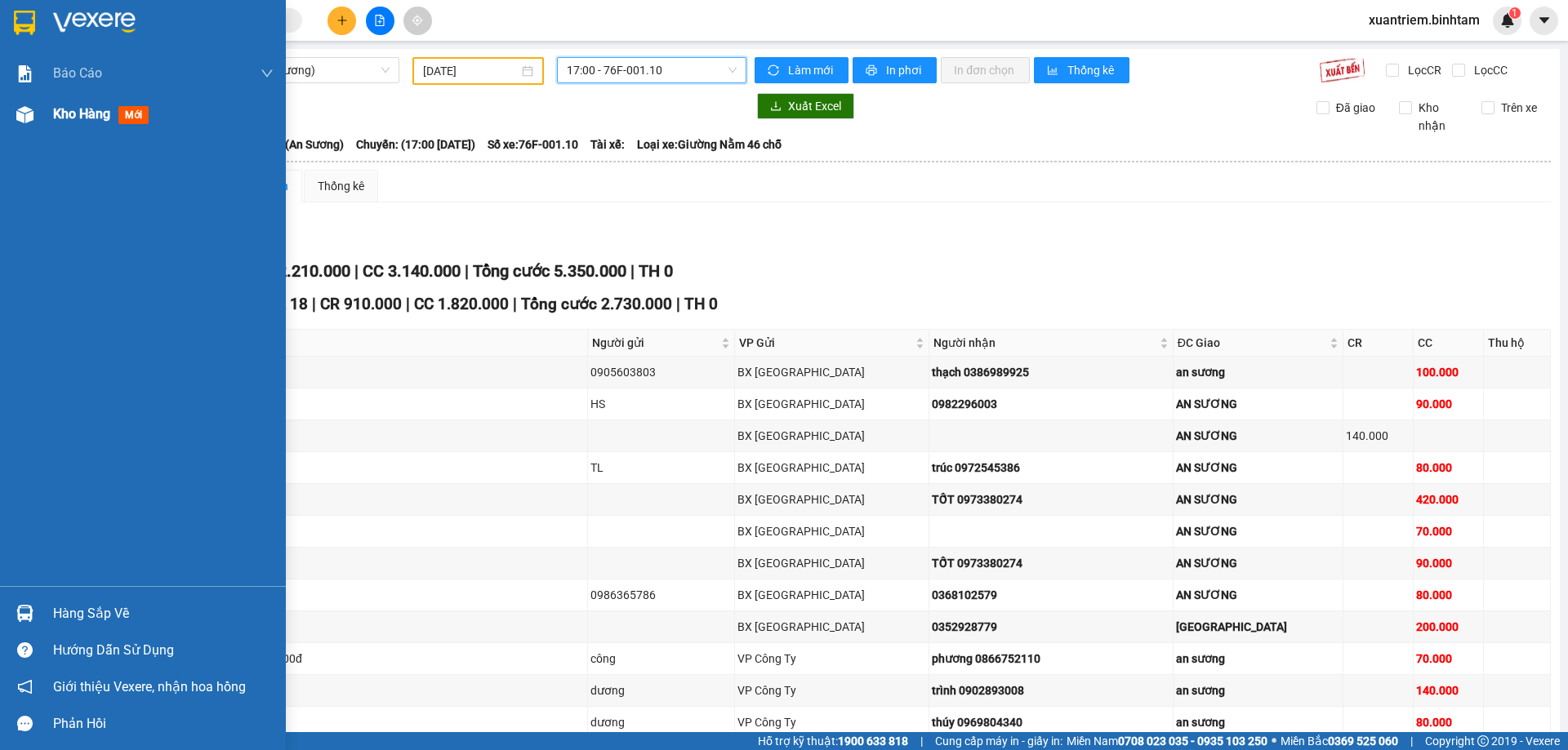
click at [79, 117] on span "Kho hàng" at bounding box center [81, 114] width 57 height 16
